Goal: Information Seeking & Learning: Learn about a topic

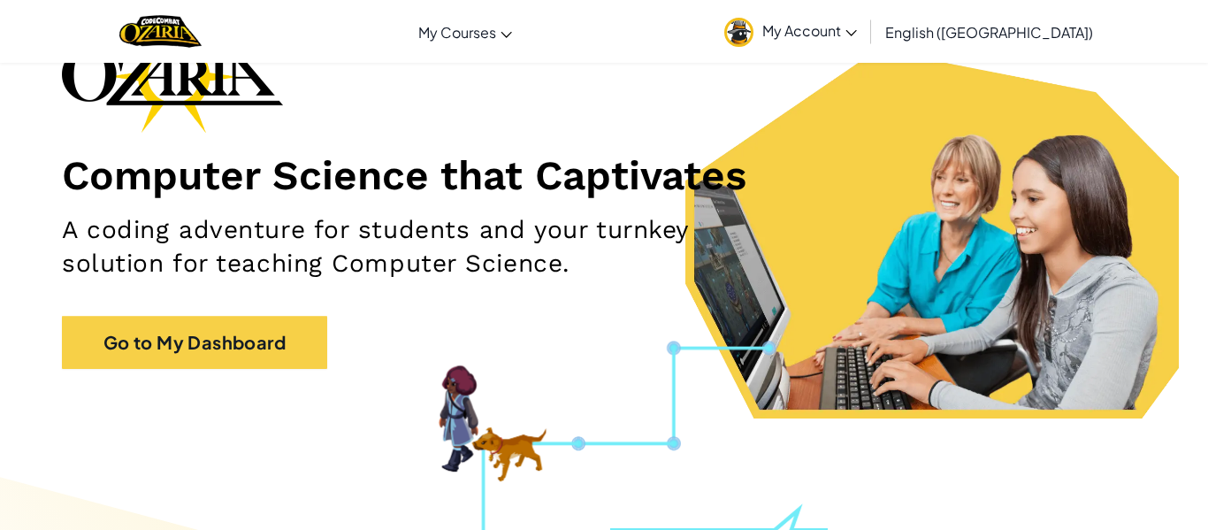
scroll to position [136, 0]
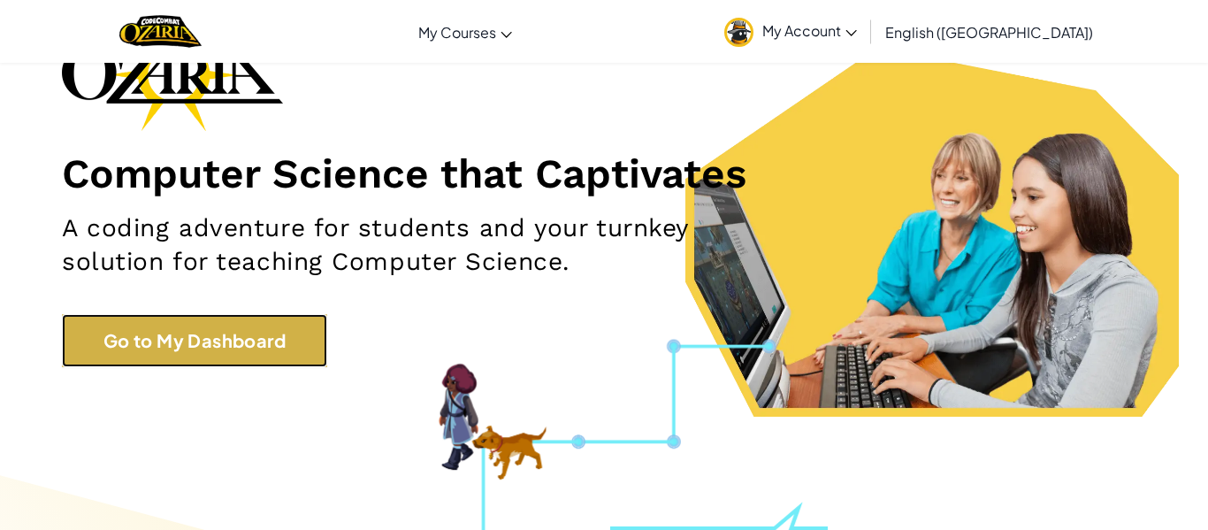
click at [255, 344] on link "Go to My Dashboard" at bounding box center [194, 340] width 265 height 53
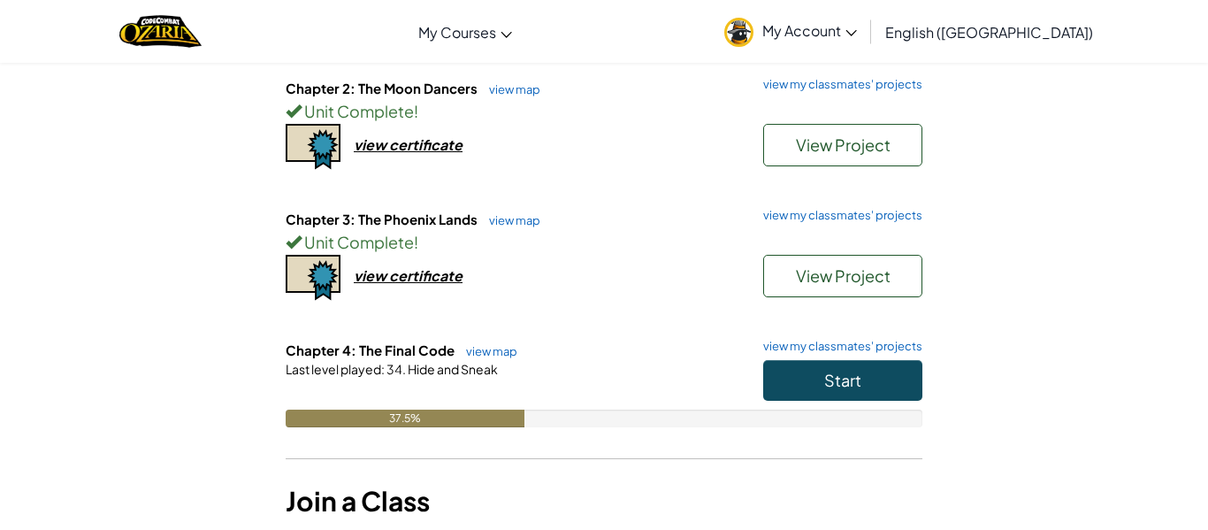
scroll to position [321, 0]
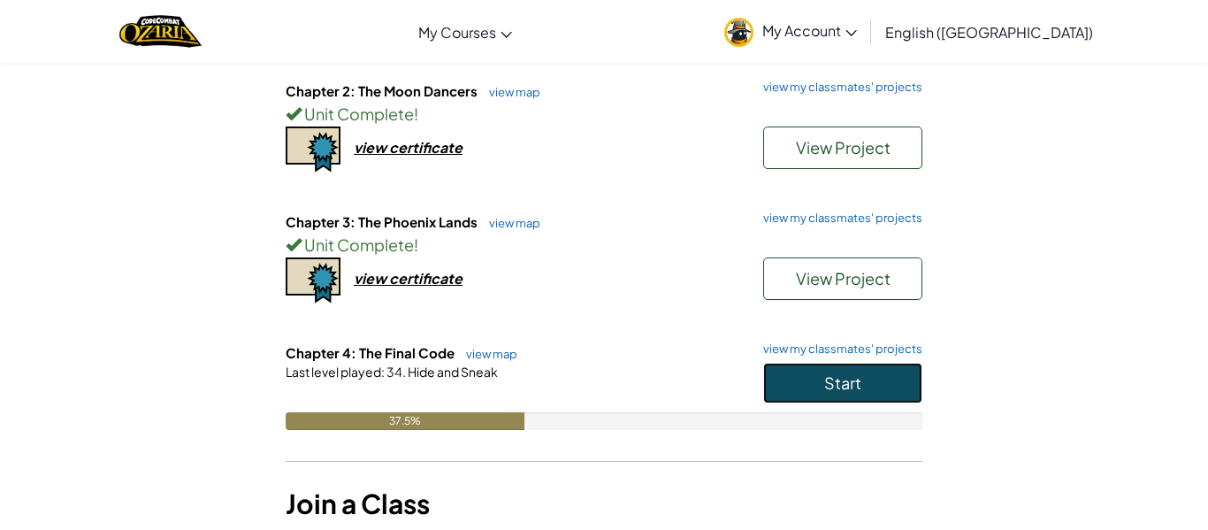
click at [791, 374] on button "Start" at bounding box center [842, 383] width 159 height 41
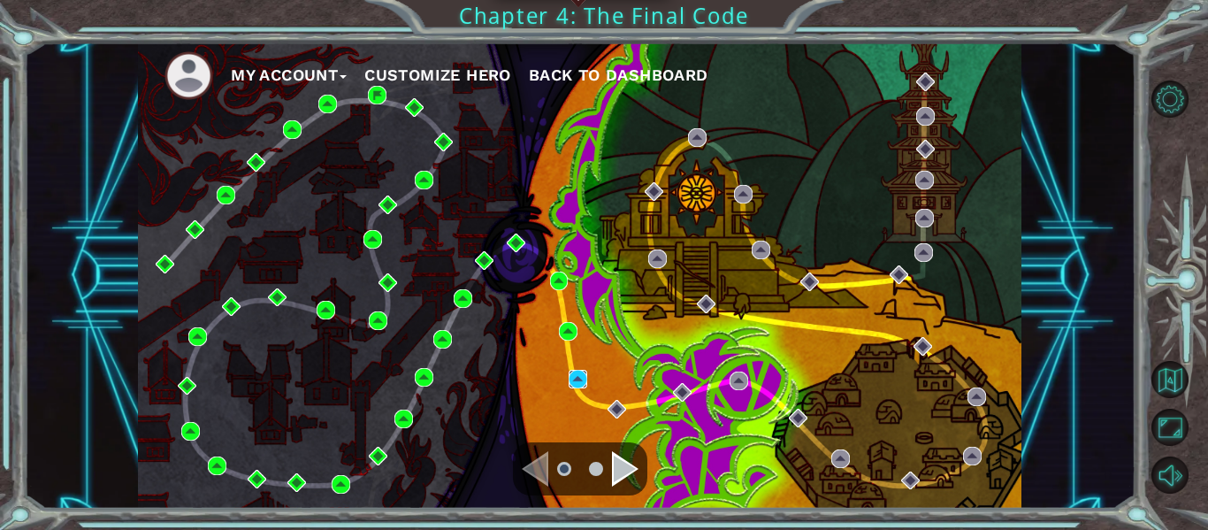
click at [577, 378] on img at bounding box center [578, 379] width 19 height 19
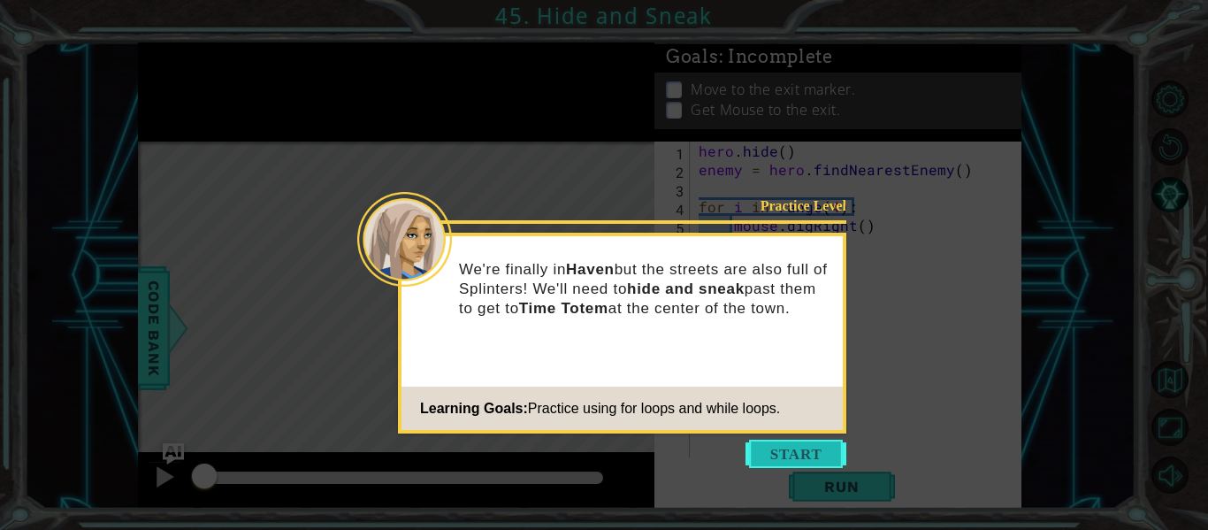
click at [790, 441] on button "Start" at bounding box center [796, 454] width 101 height 28
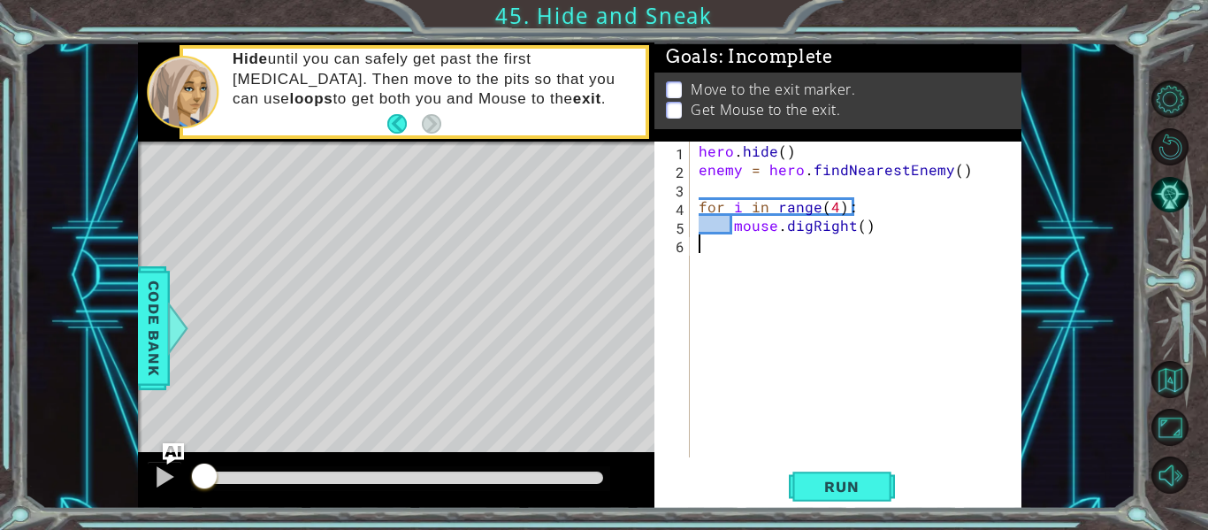
click at [720, 181] on div "hero . hide ( ) enemy = hero . findNearestEnemy ( ) for i in range ( 4 ) : mous…" at bounding box center [861, 318] width 332 height 353
click at [734, 184] on div "hero . hide ( ) enemy = hero . findNearestEnemy ( ) for i in range ( 4 ) : mous…" at bounding box center [861, 318] width 332 height 353
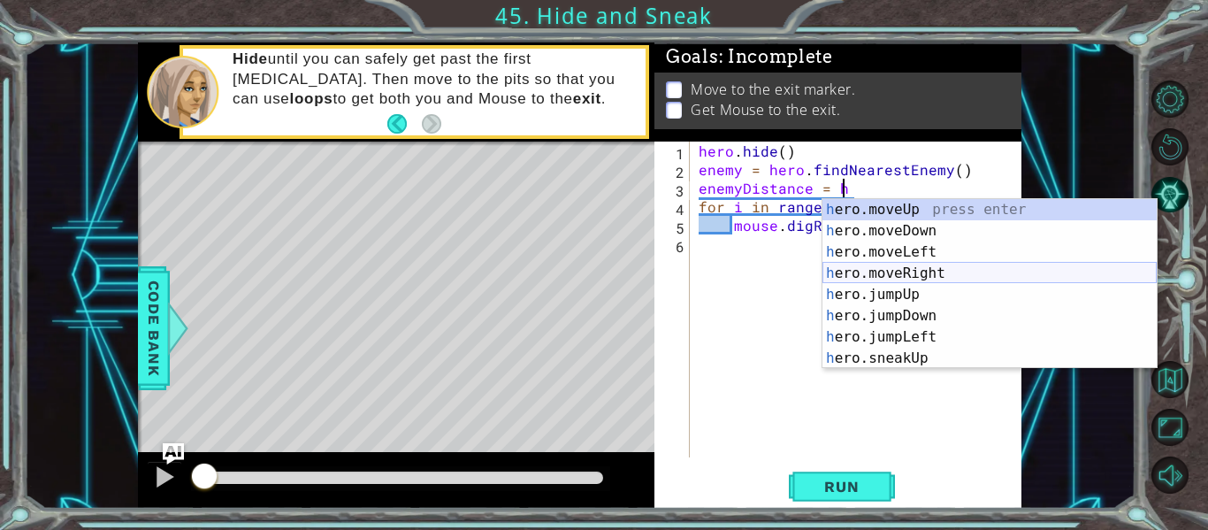
scroll to position [403, 0]
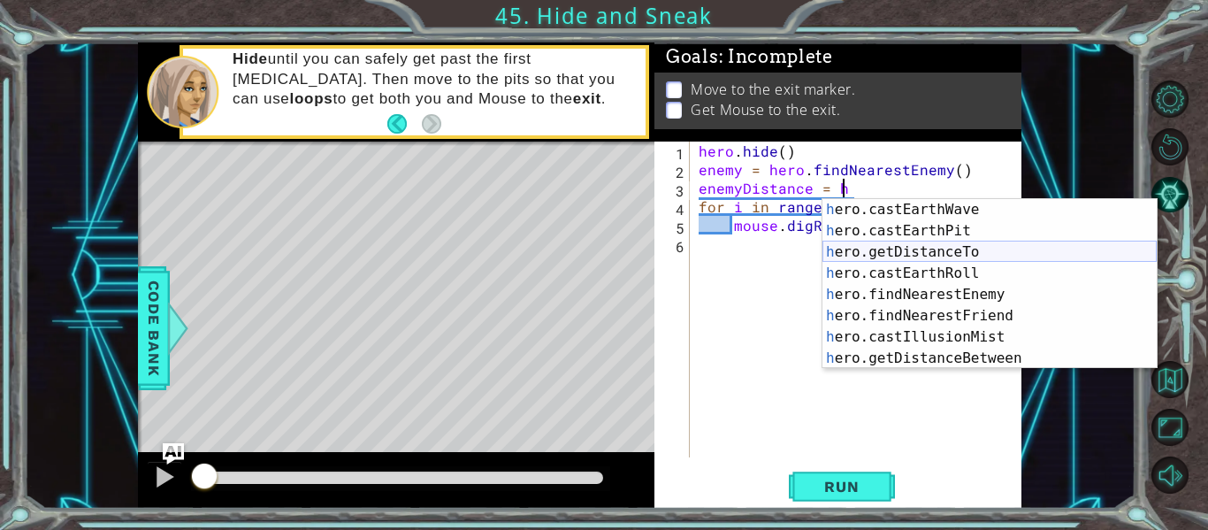
click at [939, 253] on div "h ero.castEarthWave press enter h ero.castEarthPit press enter h ero.getDistanc…" at bounding box center [990, 305] width 334 height 212
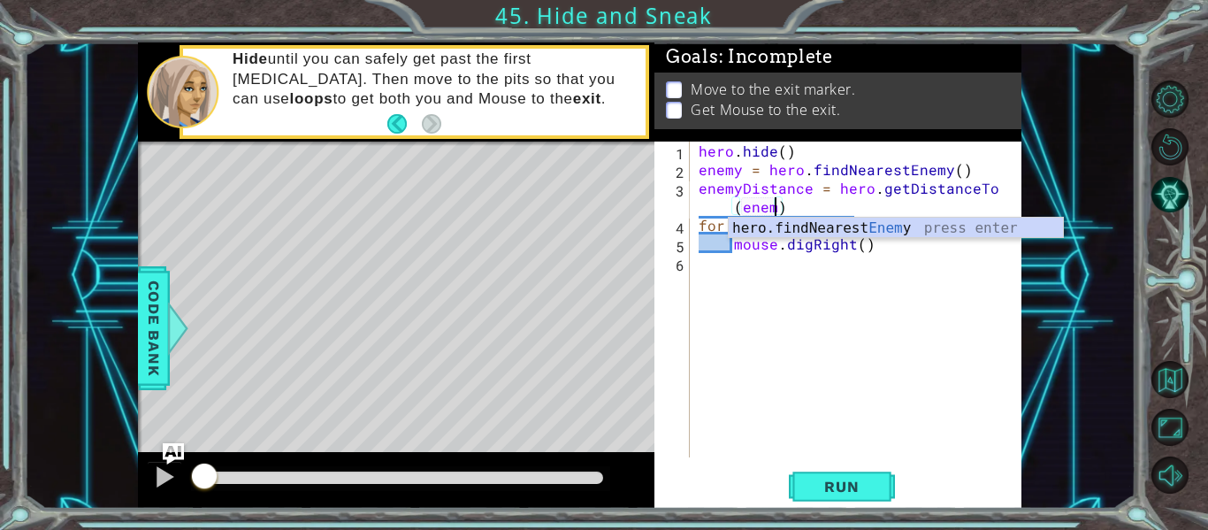
scroll to position [0, 20]
click at [906, 250] on div "hero . hide ( ) enemy = hero . findNearestEnemy ( ) enemyDistance = hero . getD…" at bounding box center [861, 318] width 332 height 353
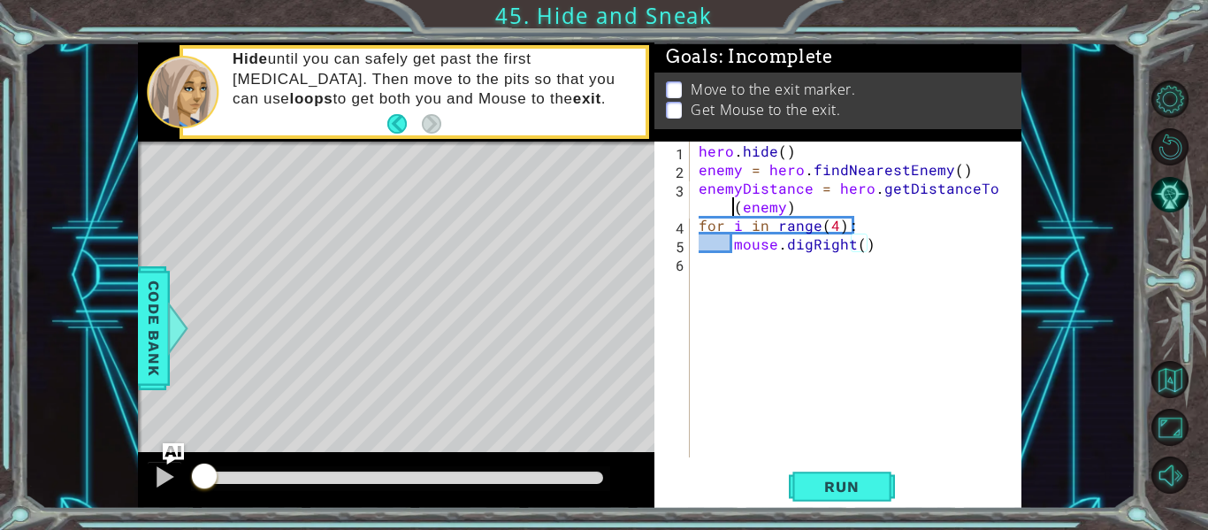
click at [729, 203] on div "hero . hide ( ) enemy = hero . findNearestEnemy ( ) enemyDistance = hero . getD…" at bounding box center [861, 318] width 332 height 353
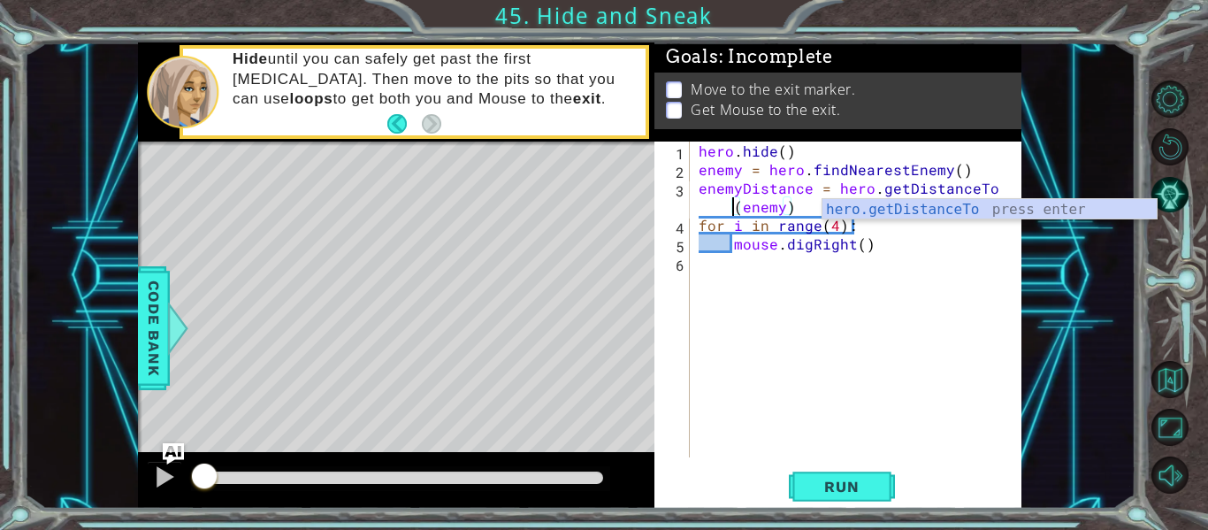
scroll to position [0, 19]
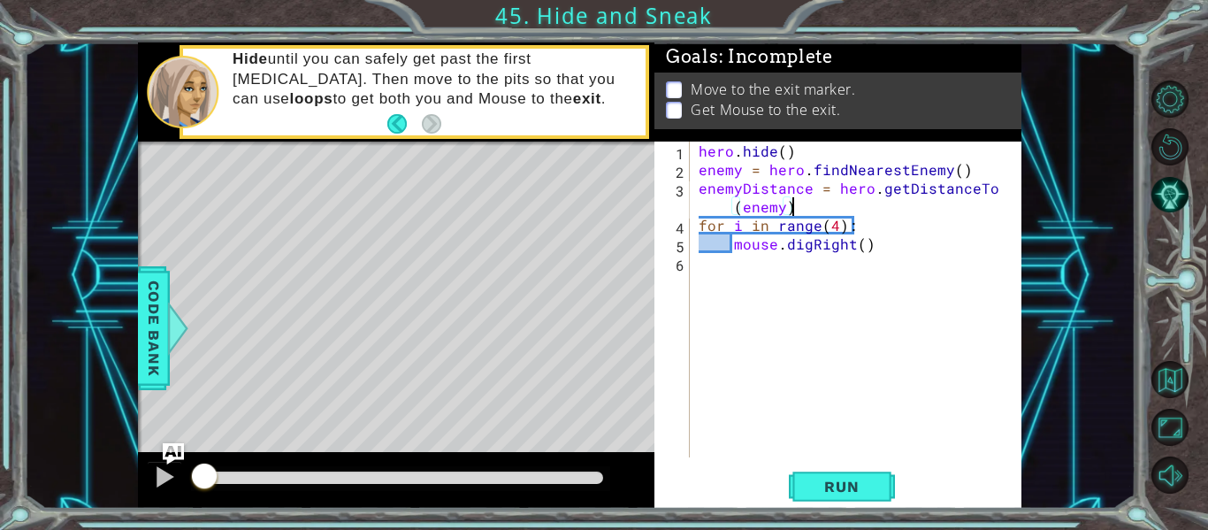
click at [794, 207] on div "hero . hide ( ) enemy = hero . findNearestEnemy ( ) enemyDistance = hero . getD…" at bounding box center [861, 318] width 332 height 353
click at [893, 241] on div "hero . hide ( ) enemy = hero . findNearestEnemy ( ) enemyDistance = hero . getD…" at bounding box center [861, 318] width 332 height 353
type textarea "mouse.digRight()"
click at [860, 472] on button "Run" at bounding box center [842, 487] width 106 height 36
